Goal: Ask a question: Seek information or help from site administrators or community

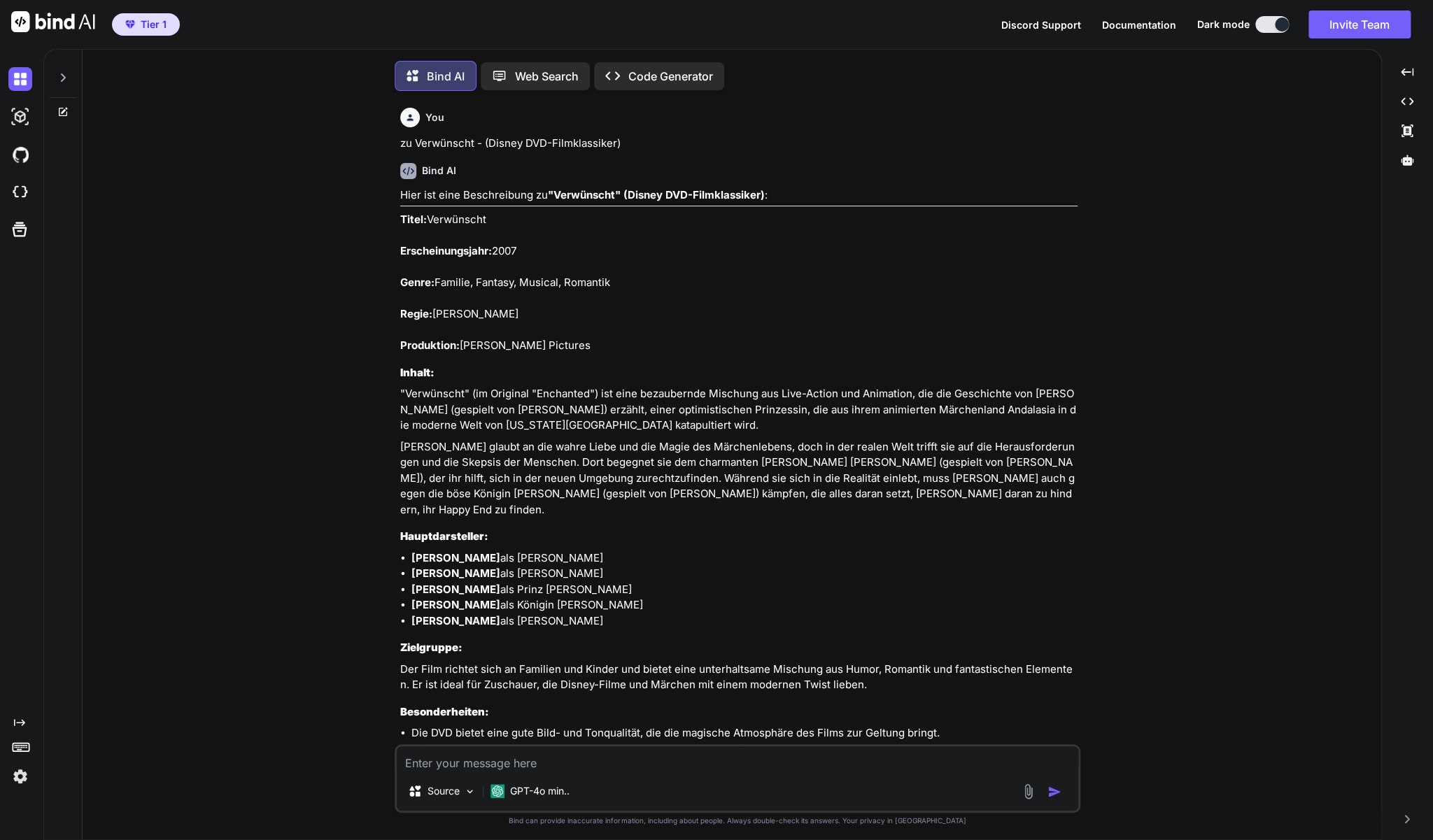
scroll to position [13030, 0]
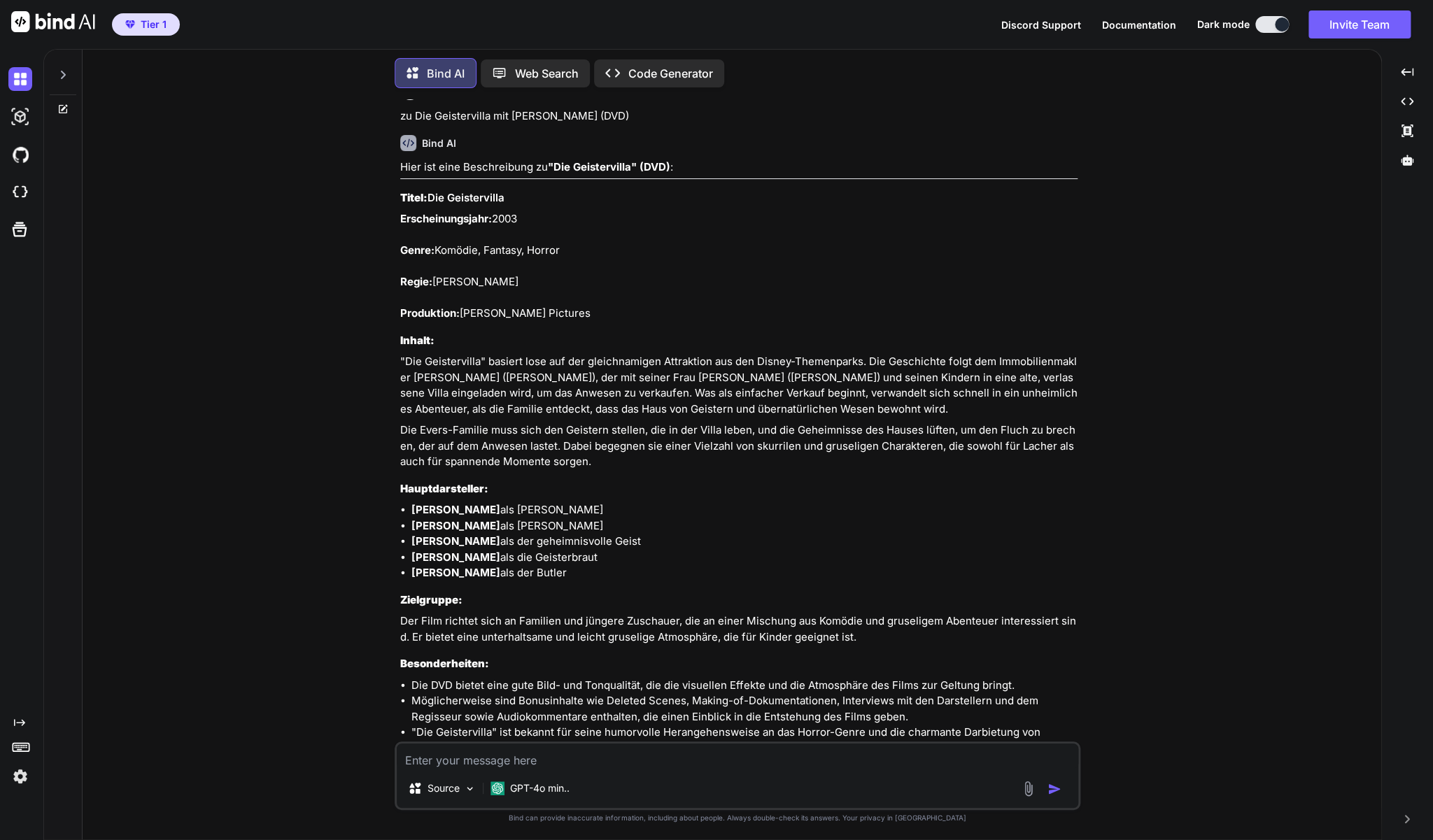
click at [476, 765] on textarea at bounding box center [737, 756] width 682 height 26
paste textarea "Wie durch ein Wunder - Leben. Lieben. Loslassen können."
type textarea "zu Wie durch ein Wunder - Leben. Lieben. Loslassen können."
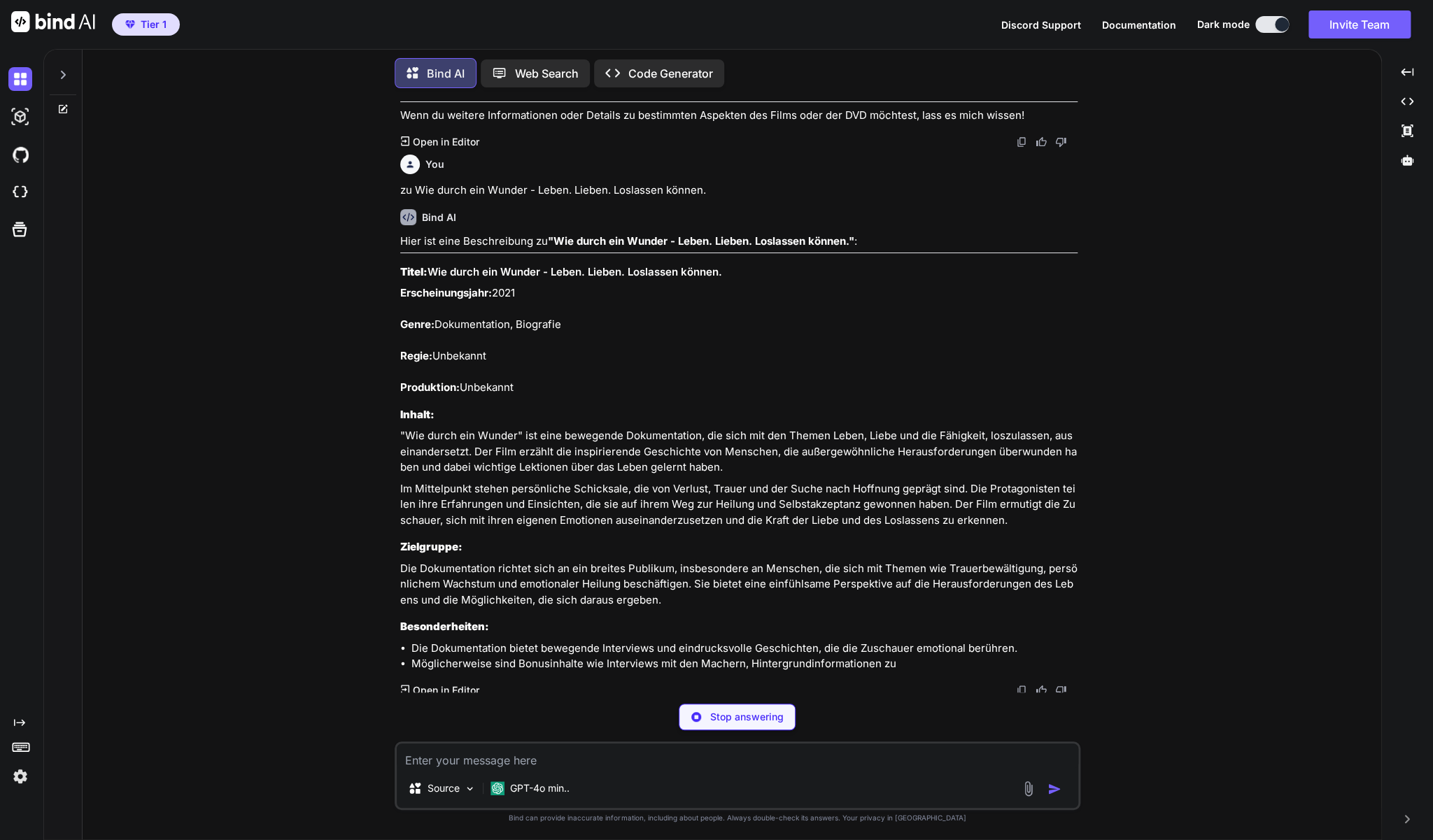
scroll to position [13783, 0]
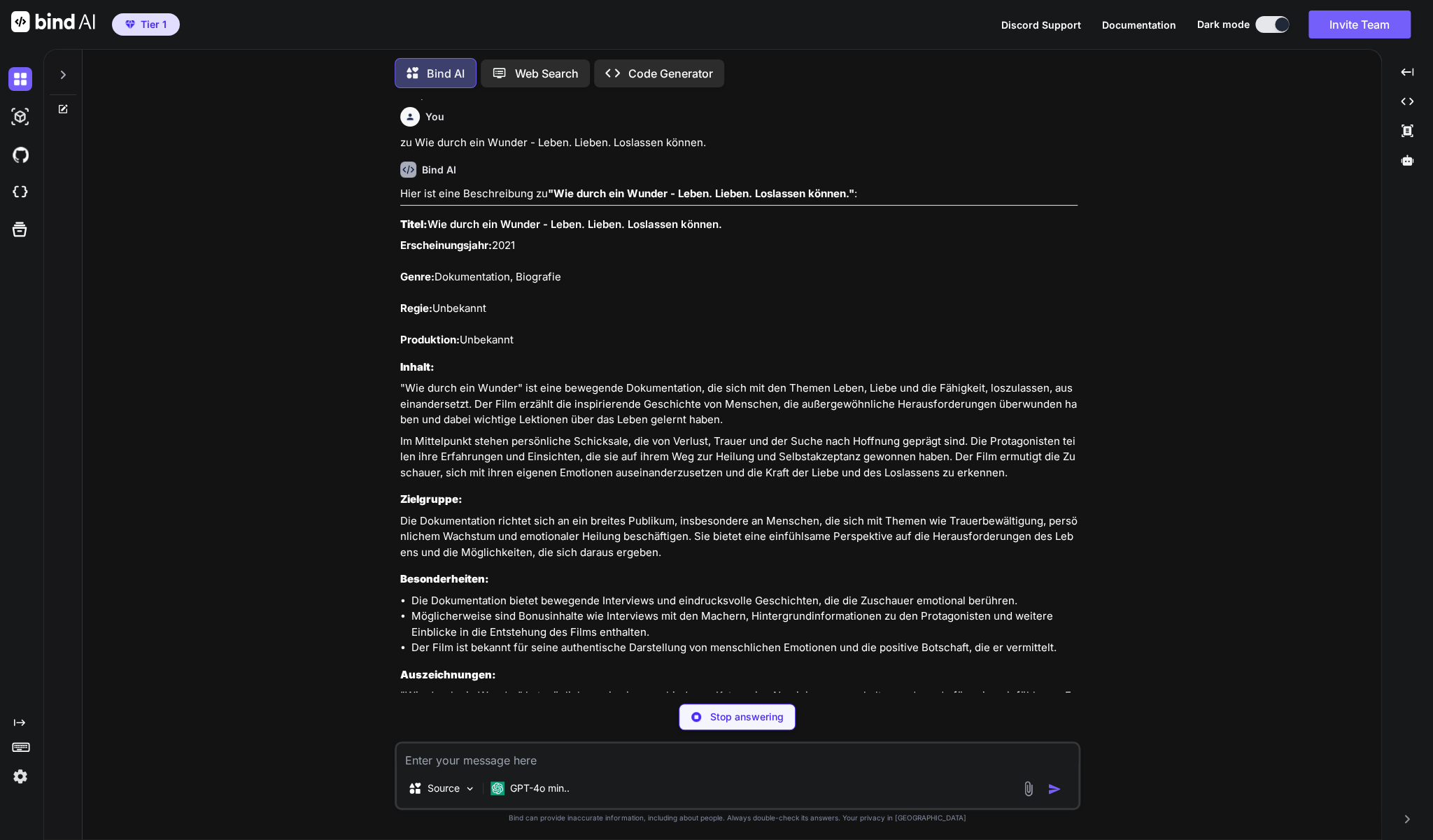
click at [671, 561] on p "Die Dokumentation richtet sich an ein breites Publikum, insbesondere an Mensche…" at bounding box center [739, 537] width 677 height 48
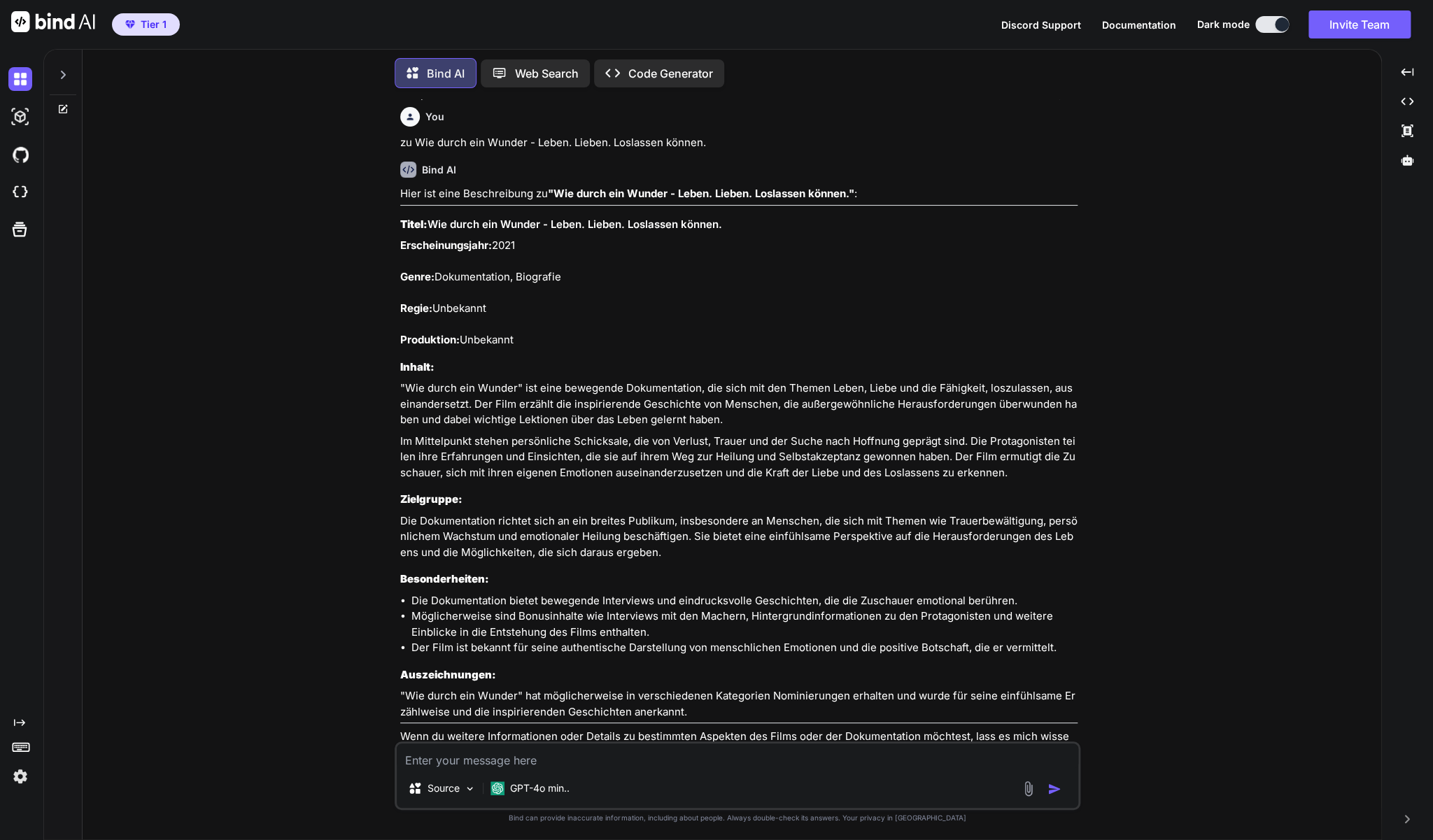
drag, startPoint x: 668, startPoint y: 594, endPoint x: 393, endPoint y: 268, distance: 426.5
click at [397, 268] on div "You zu Verwünscht - (Disney DVD-Filmklassiker) Bind AI Hier ist eine Beschreibu…" at bounding box center [739, 420] width 683 height 642
click at [618, 287] on p "Erscheinungsjahr: 2021 Genre: Dokumentation, Biografie Regie: Unbekannt Produkt…" at bounding box center [739, 293] width 677 height 111
drag, startPoint x: 567, startPoint y: 261, endPoint x: 431, endPoint y: 266, distance: 136.1
click at [431, 233] on h3 "Titel: Wie durch ein Wunder - Leben. Lieben. Loslassen können." at bounding box center [739, 224] width 677 height 16
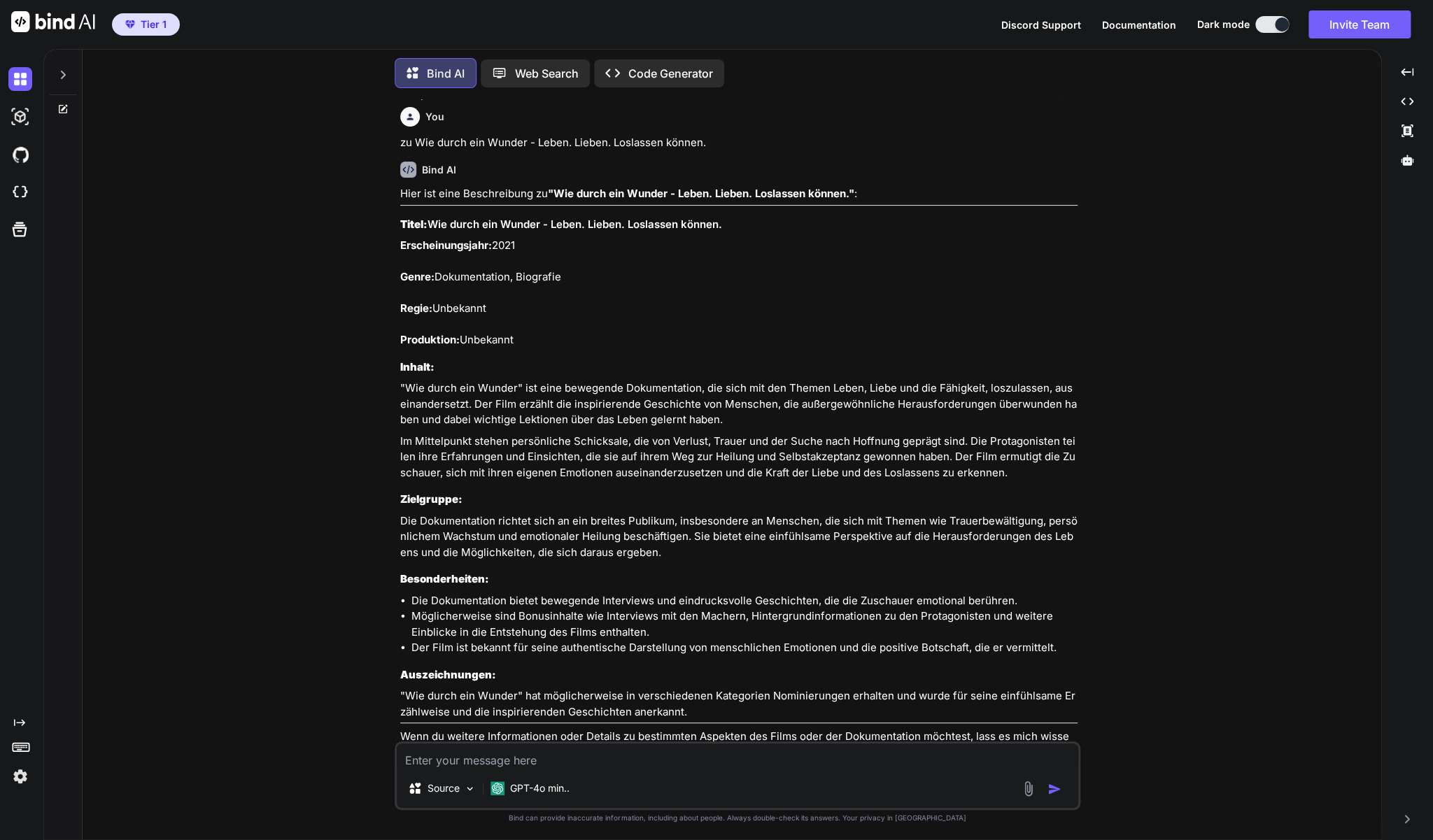
copy h3 "Wie durch ein Wunder - Leben. Lieben. Loslassen können."
click at [482, 761] on textarea at bounding box center [737, 756] width 682 height 26
paste textarea "World's Greatest Dad (mit [PERSON_NAME]) - Blu-Ray Film"
type textarea "zu World's Greatest Dad (mit [PERSON_NAME]) - Blu-Ray Film"
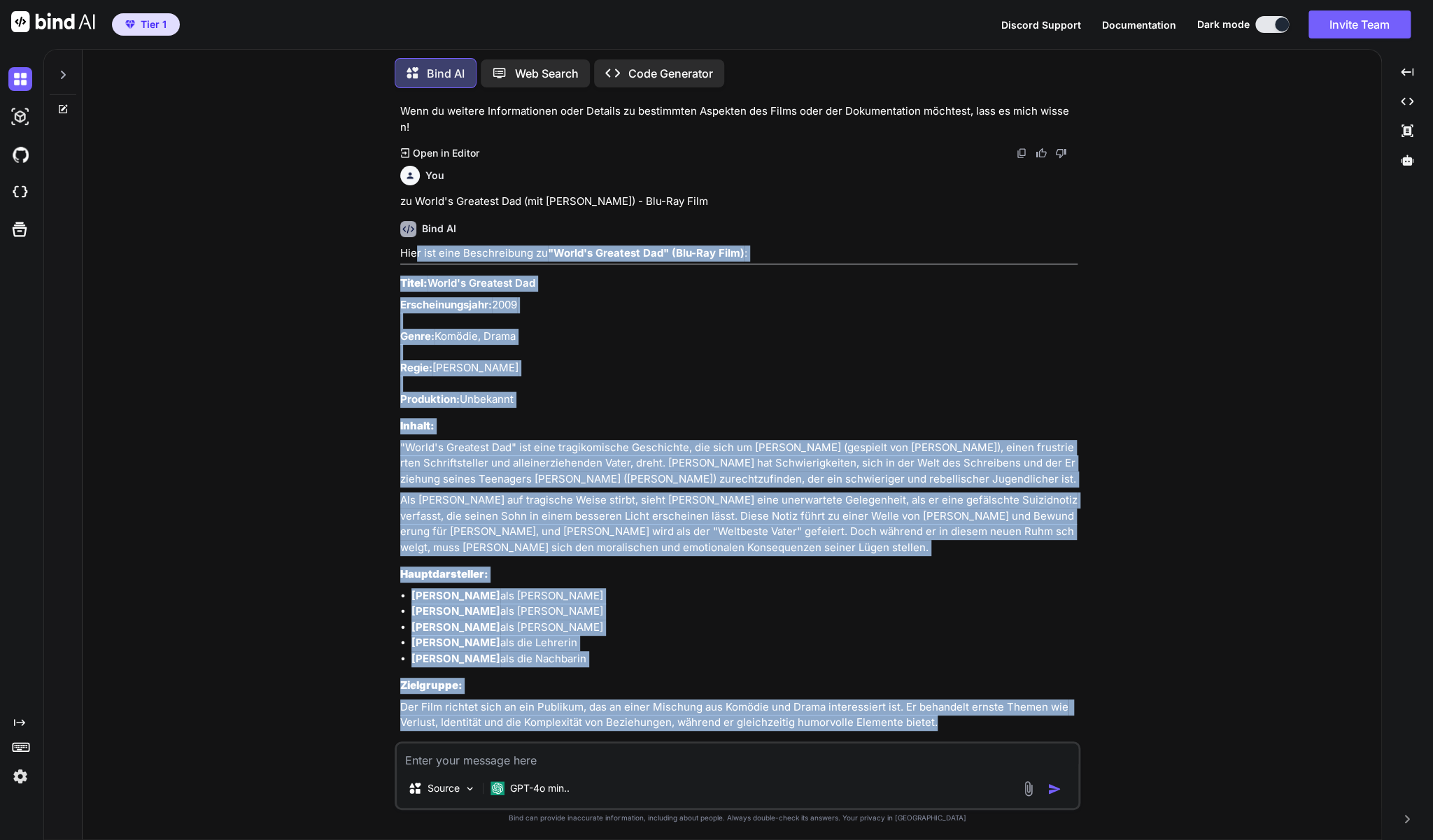
scroll to position [14405, 0]
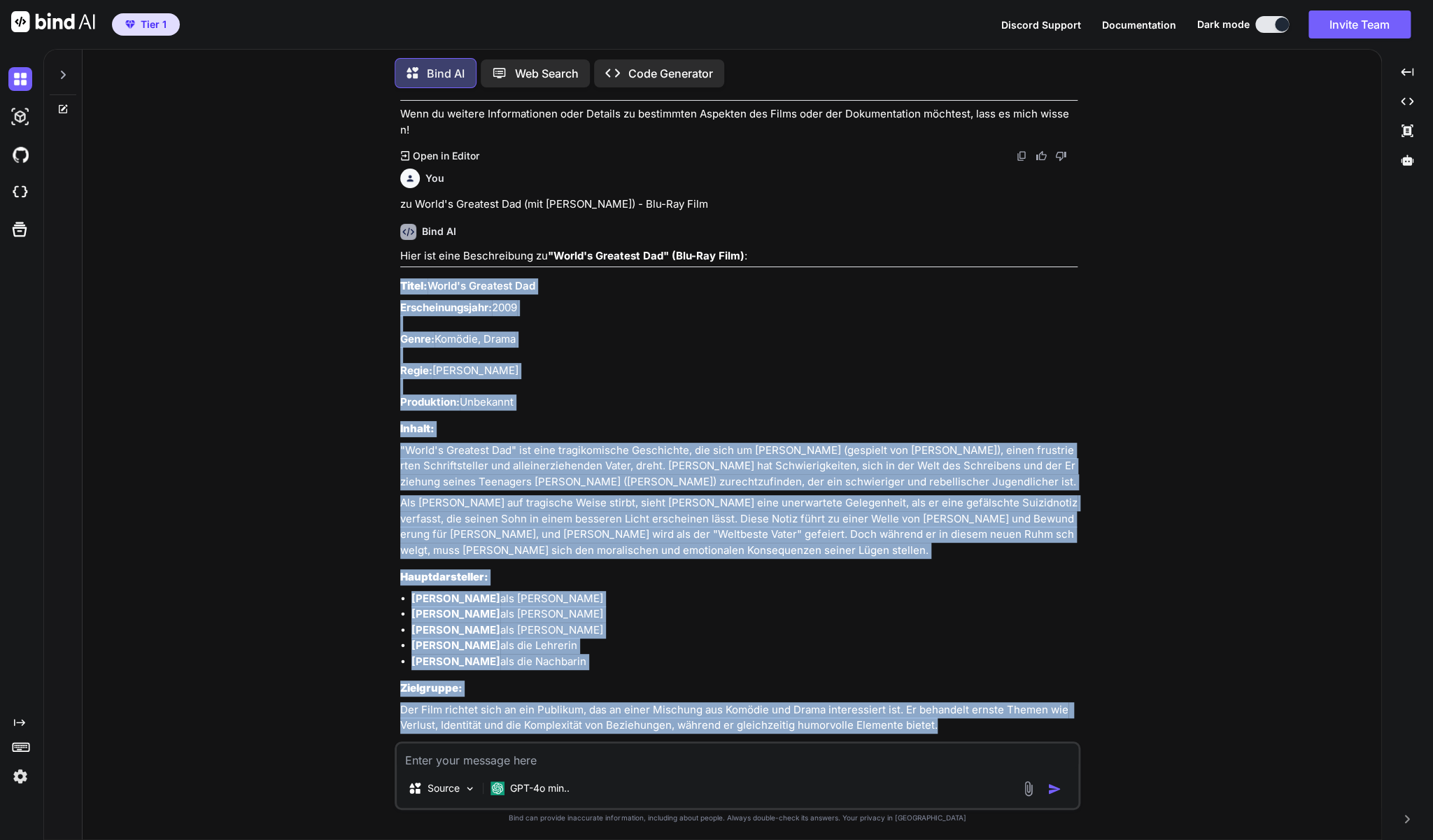
drag, startPoint x: 930, startPoint y: 511, endPoint x: 399, endPoint y: 308, distance: 568.5
click at [399, 308] on div "You zu Verwünscht - (Disney DVD-Filmklassiker) Bind AI Hier ist eine Beschreibu…" at bounding box center [739, 420] width 683 height 642
copy div "Lorem: Ipsum'd Sitametc Adi Elitseddoeiusmod: 4215 Tempo: Incidid, Utlab Etdol:…"
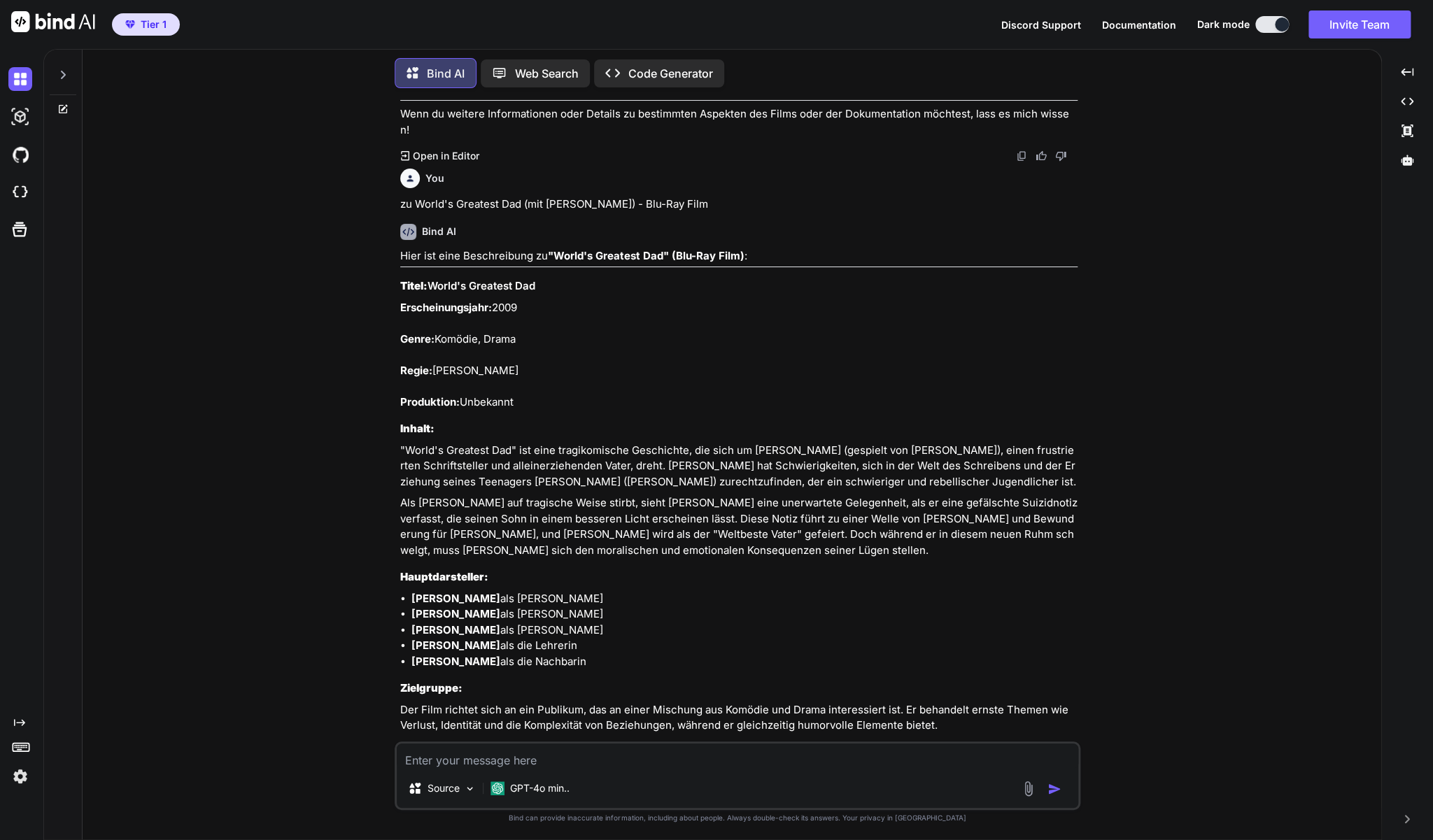
click at [435, 765] on textarea at bounding box center [737, 756] width 682 height 26
paste textarea "Die nackte Wahrheit - Blu-ray-Film mit [PERSON_NAME] & Buttler"
type textarea "zu Die nackte Wahrheit - Blu-ray-Film mit [PERSON_NAME] & Buttler"
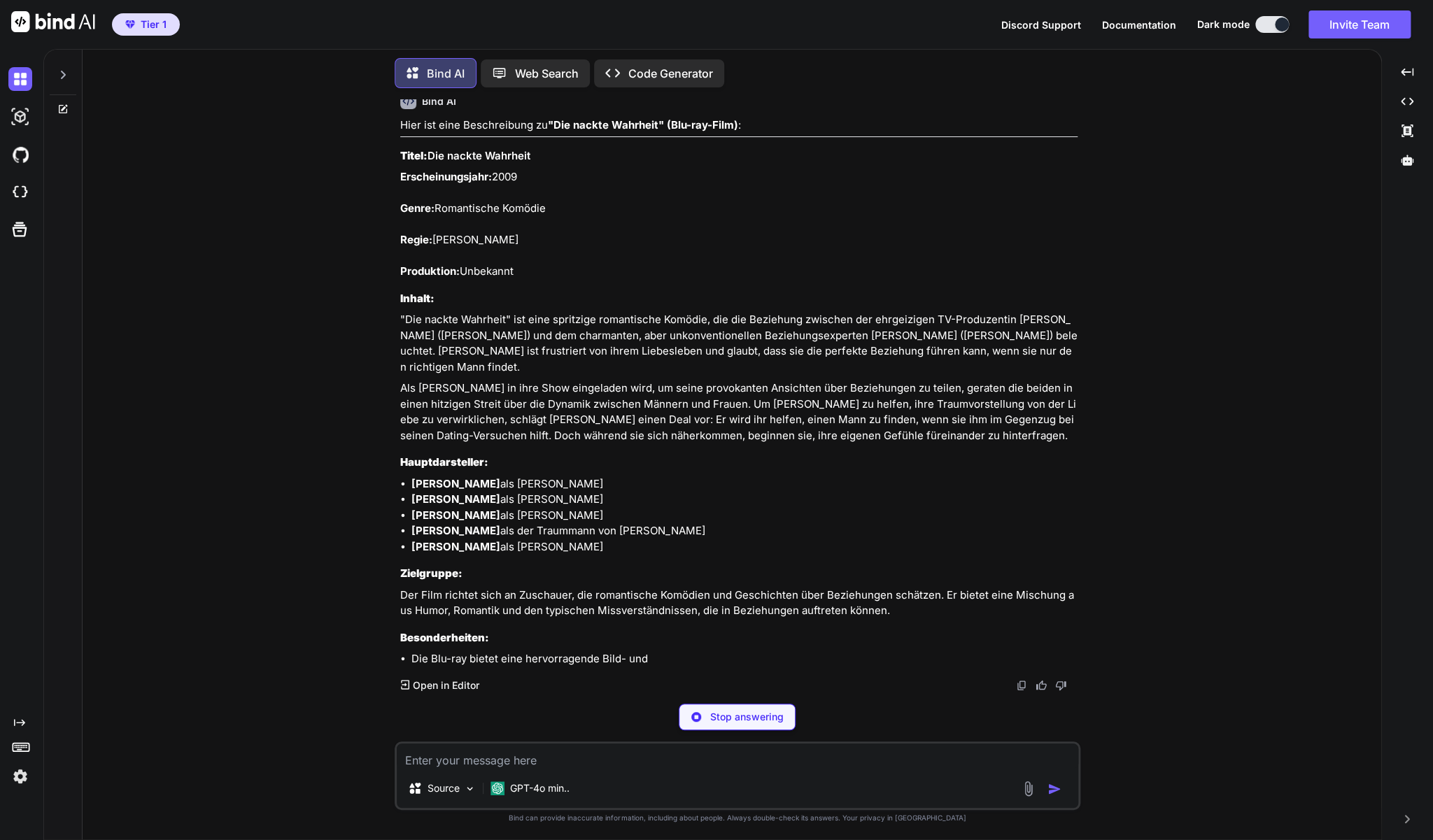
scroll to position [15343, 0]
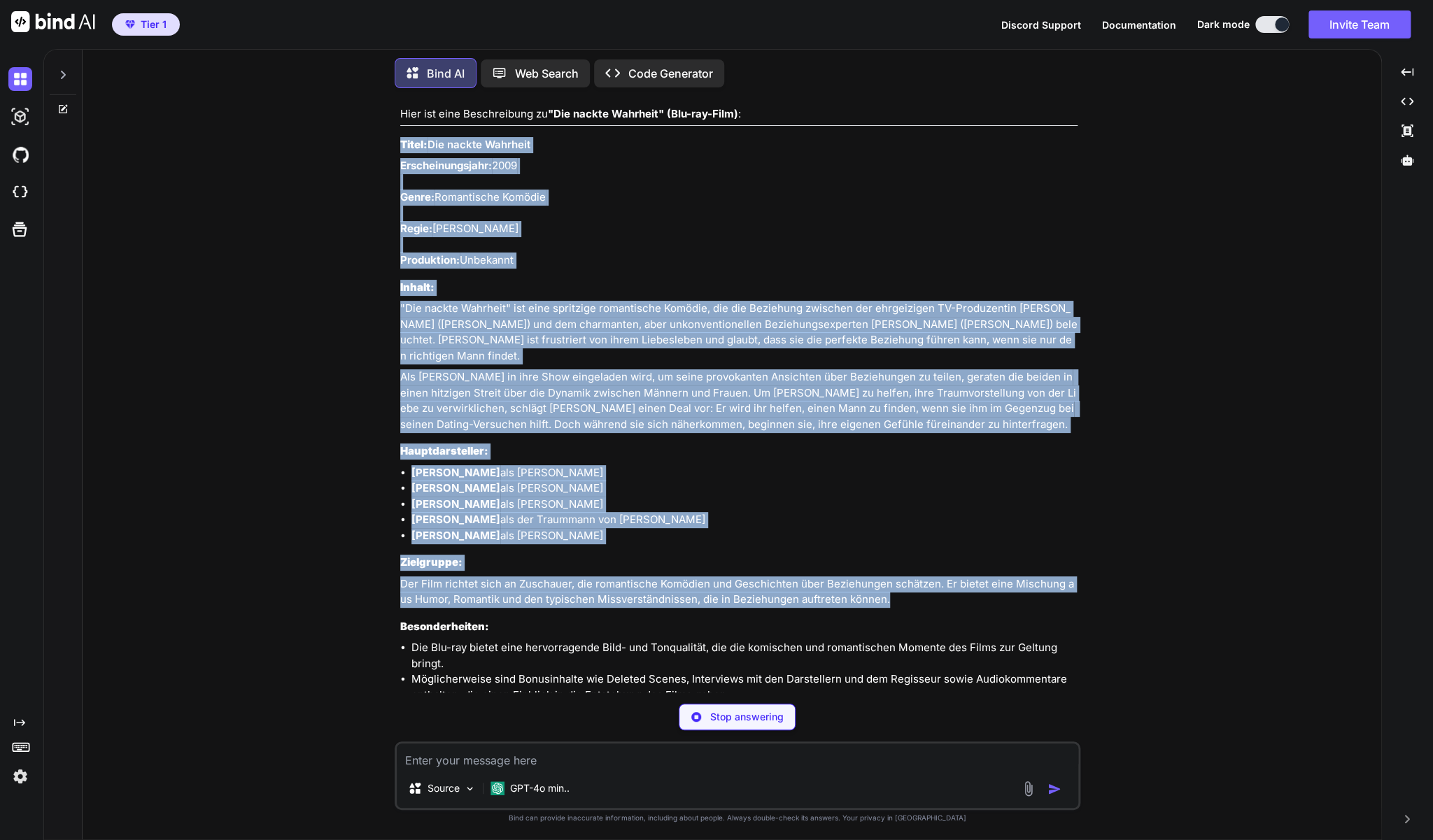
drag, startPoint x: 904, startPoint y: 609, endPoint x: 398, endPoint y: 170, distance: 669.9
click at [398, 170] on div "You zu Verwünscht - (Disney DVD-Filmklassiker) Bind AI Hier ist eine Beschreibu…" at bounding box center [739, 396] width 683 height 594
copy div "Lorem: Ips dolors Ametcons Adipiscingelitse: 4039 Doeiu: Temporincid Utlabor Et…"
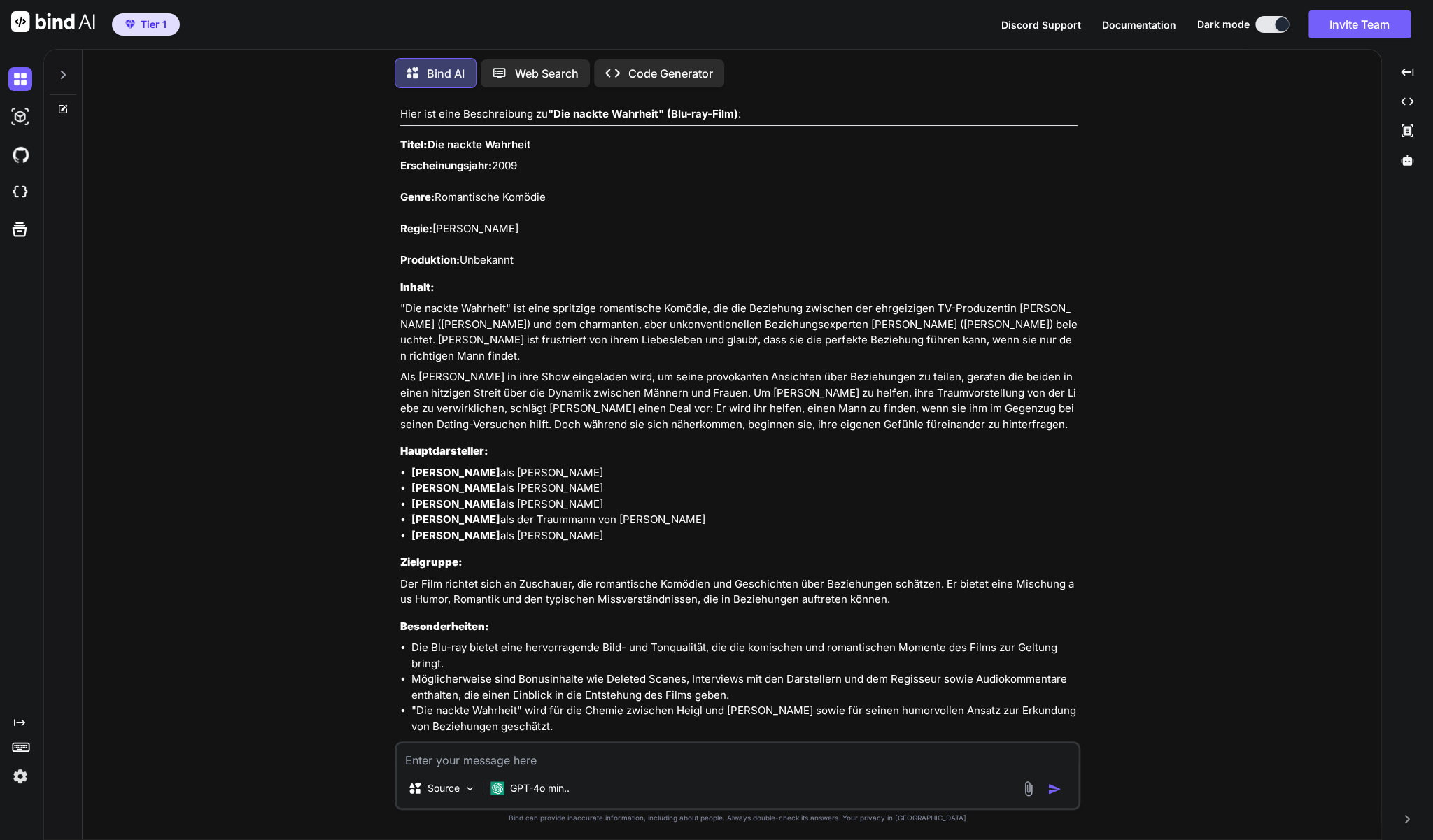
click at [458, 759] on textarea at bounding box center [737, 756] width 682 height 26
paste textarea "Wenn Liebe so einfach wäre - Blu-ray mit [PERSON_NAME]!"
type textarea "zu Wenn Liebe so einfach wäre - Blu-ray mit [PERSON_NAME]!"
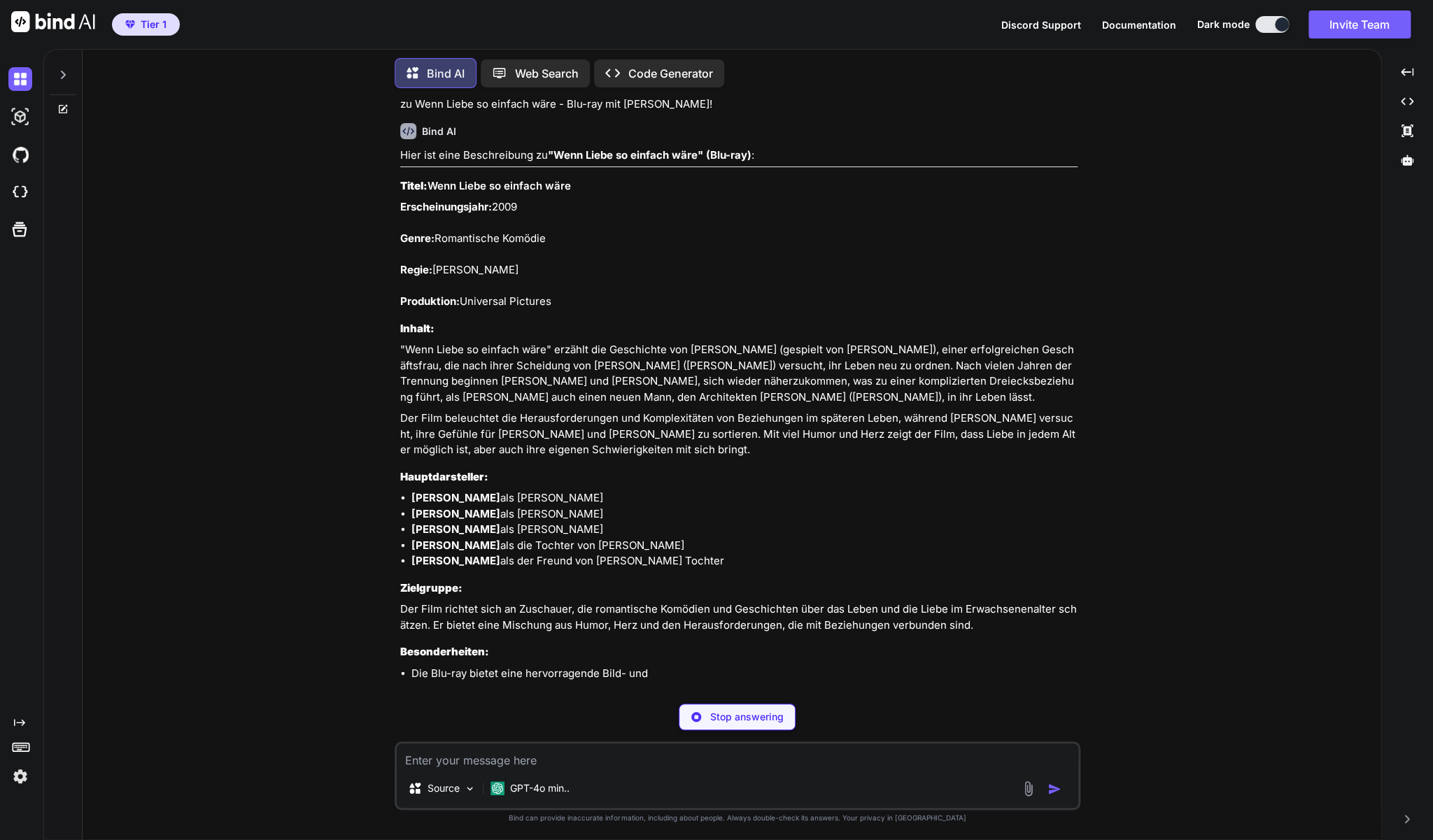
scroll to position [16118, 0]
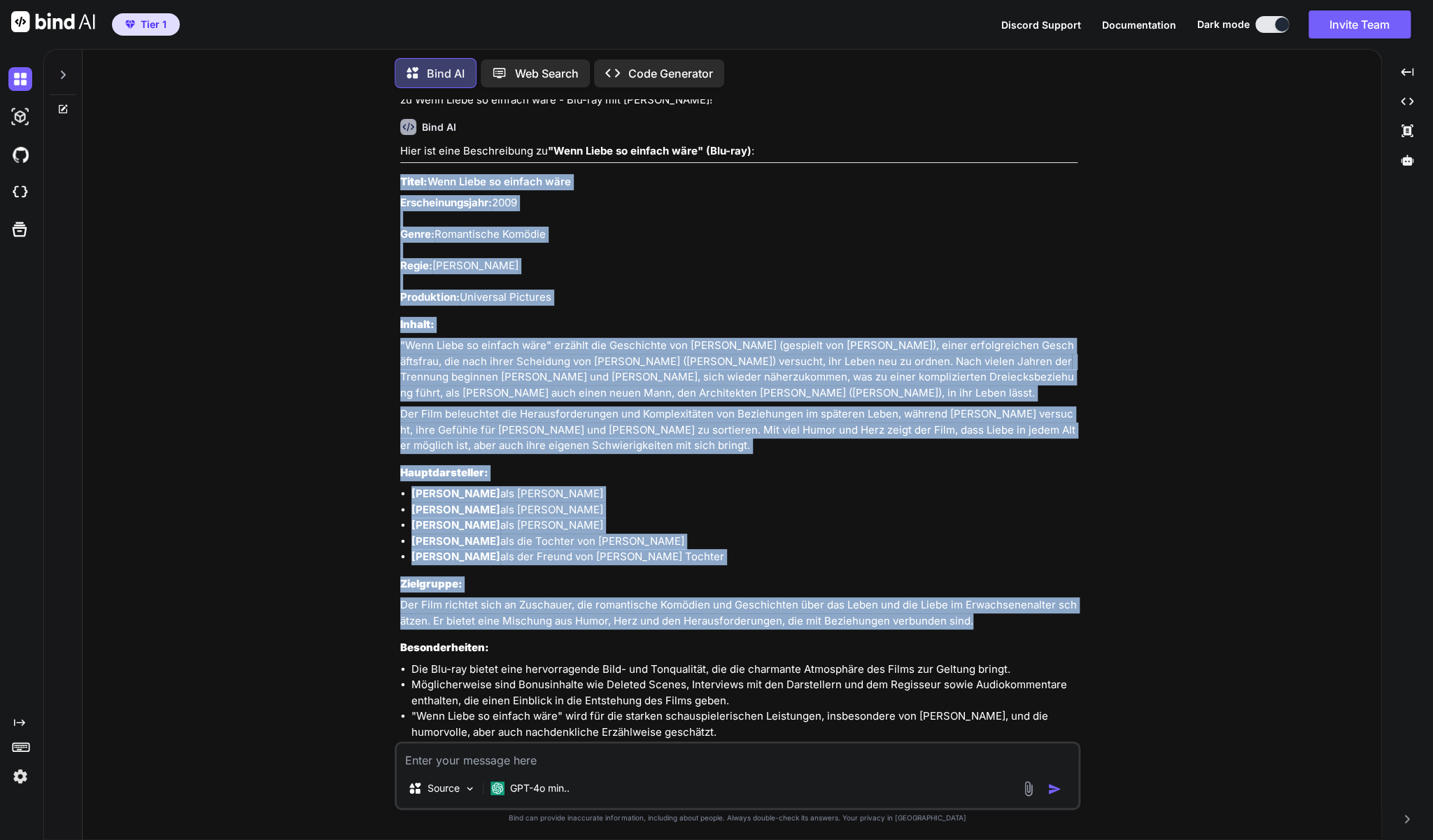
drag, startPoint x: 1007, startPoint y: 634, endPoint x: 398, endPoint y: 190, distance: 753.7
click at [398, 190] on div "You zu Verwünscht - (Disney DVD-Filmklassiker) Bind AI Hier ist eine Beschreibu…" at bounding box center [739, 420] width 683 height 642
copy div "Lorem: Ipsu Dolor si ametcon adip Elitseddoeiusmod: 8952 Tempo: Incididuntu Lab…"
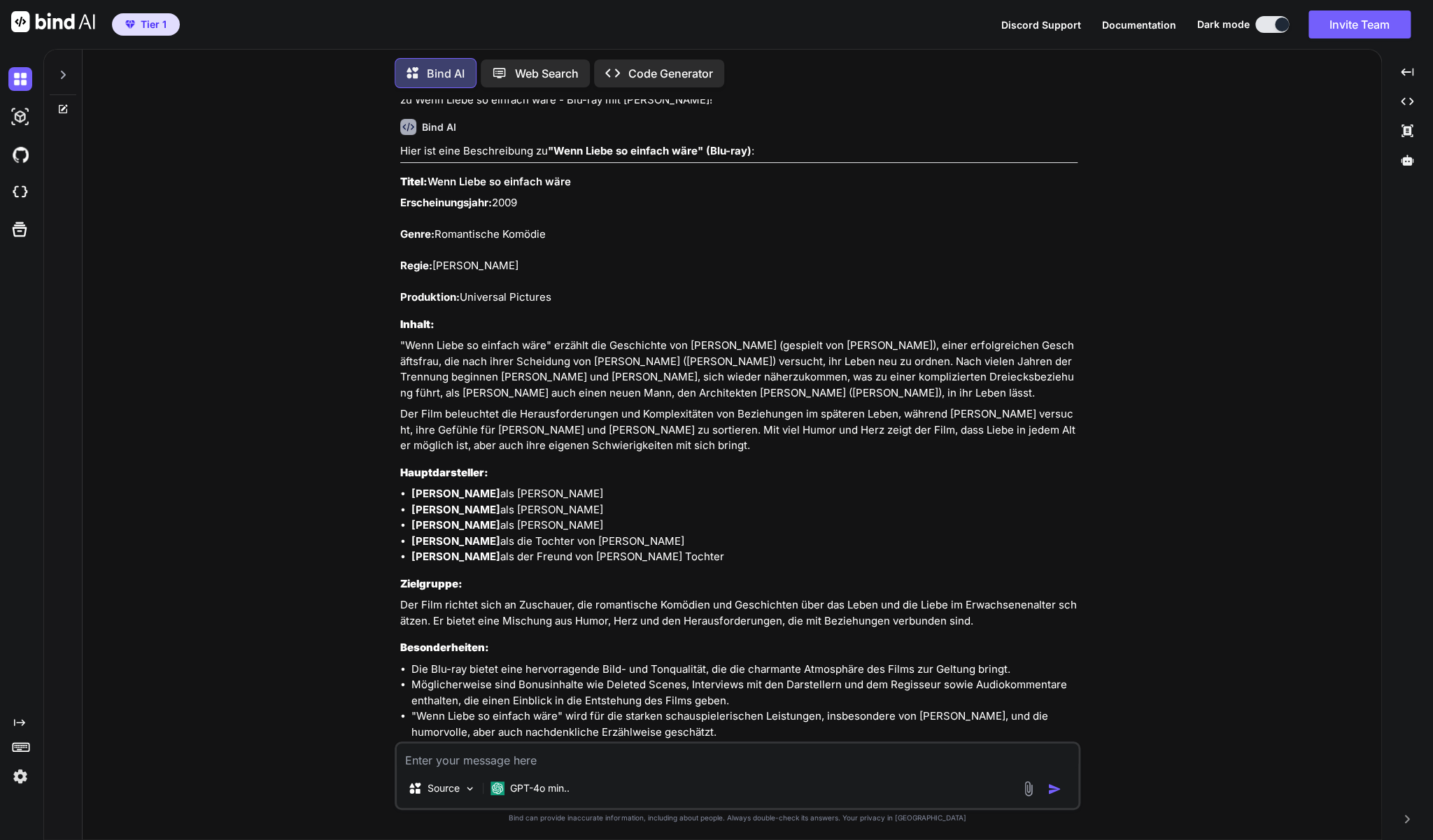
click at [440, 758] on textarea at bounding box center [737, 756] width 682 height 26
paste textarea "Invasion - Blu-ray mit [PERSON_NAME] & [PERSON_NAME]"
type textarea "zu Invasion - Blu-ray mit [PERSON_NAME] & [PERSON_NAME]"
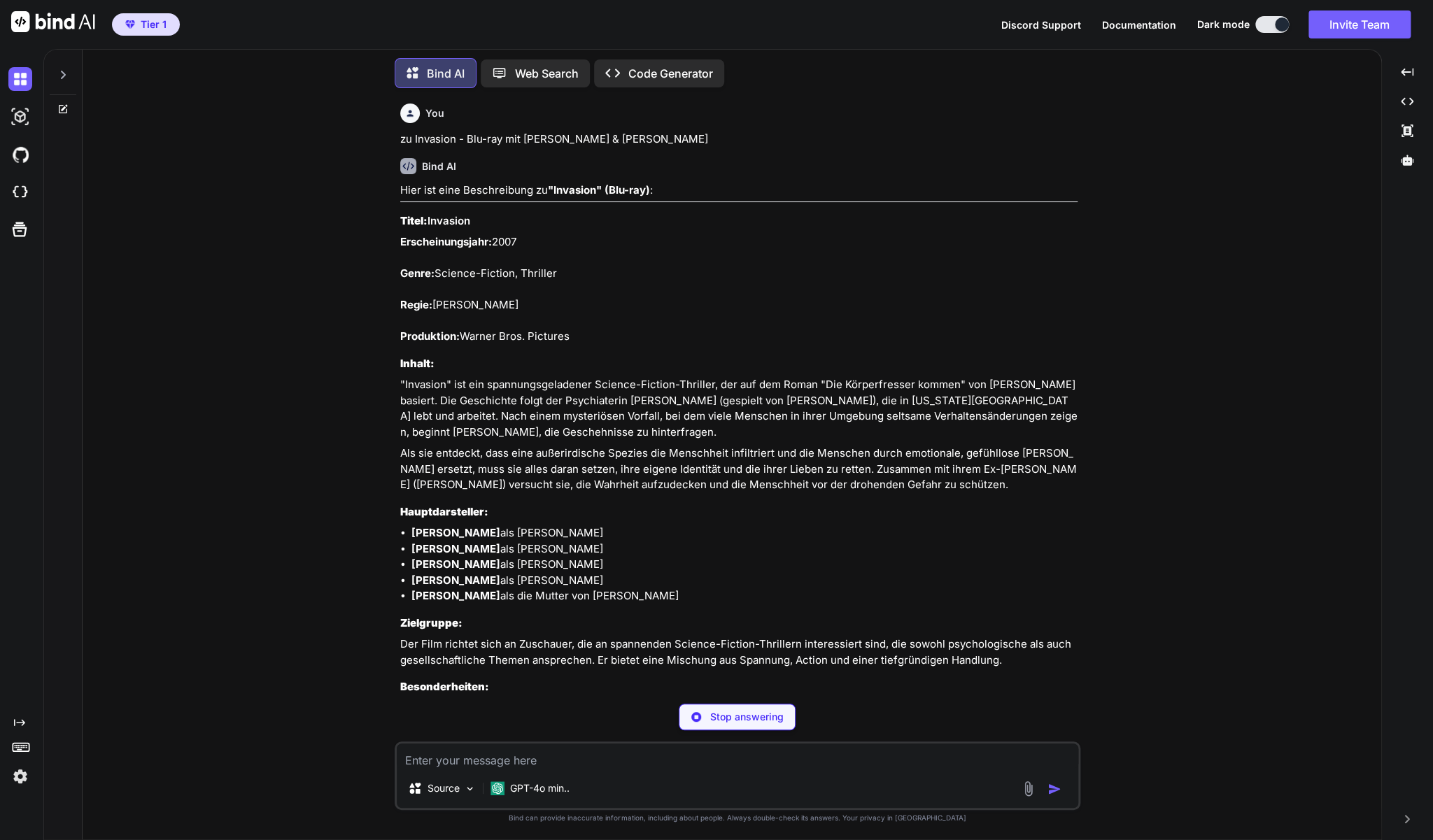
scroll to position [16856, 0]
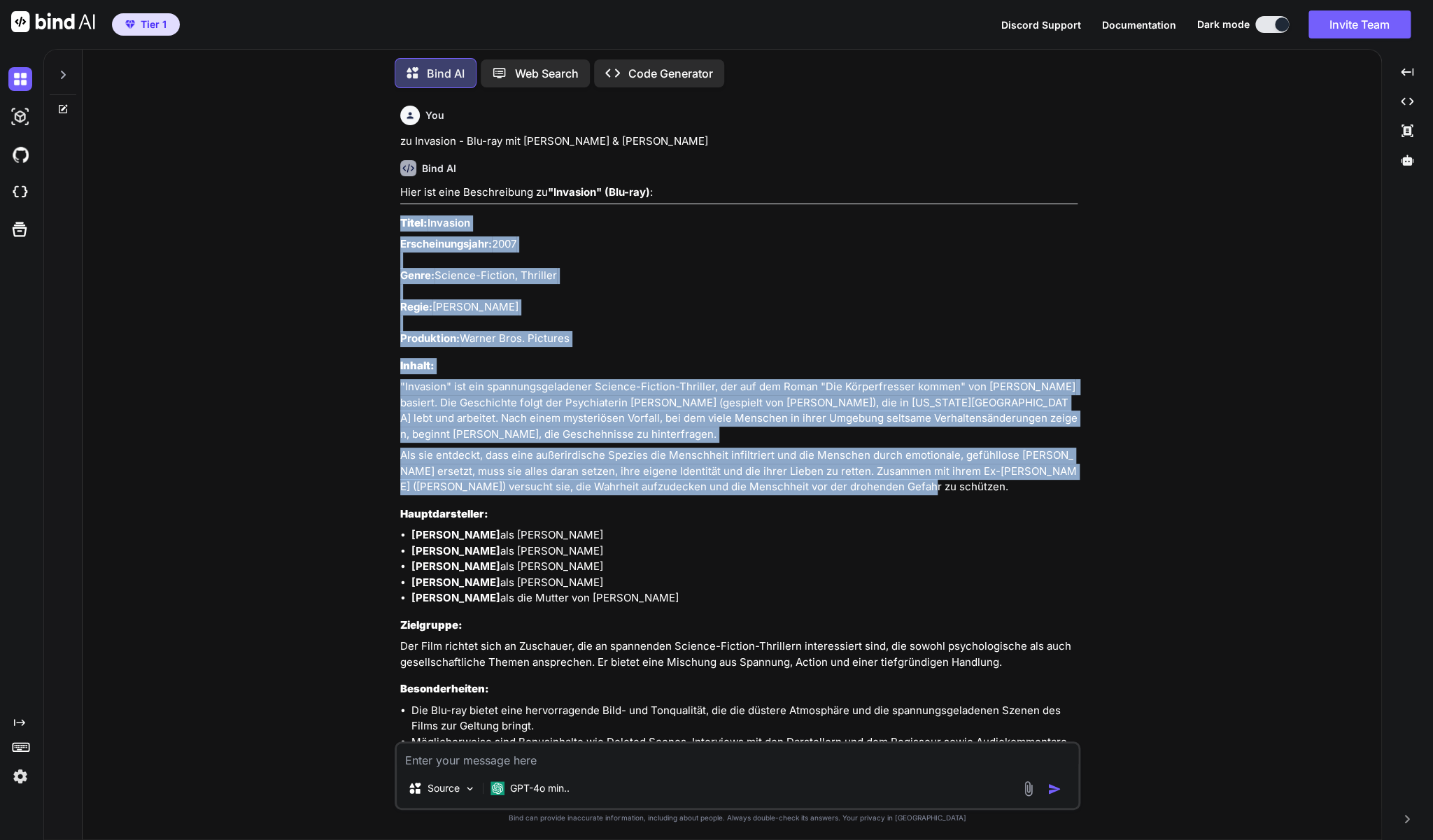
drag, startPoint x: 906, startPoint y: 501, endPoint x: 399, endPoint y: 232, distance: 573.9
click at [399, 232] on div "You zu Verwünscht - (Disney DVD-Filmklassiker) Bind AI Hier ist eine Beschreibu…" at bounding box center [739, 420] width 683 height 642
copy div "Titel: Invasion Erscheinungsjahr: 2007 Genre: Science-Fiction, Thriller Regie: …"
